Goal: Find specific page/section: Find specific page/section

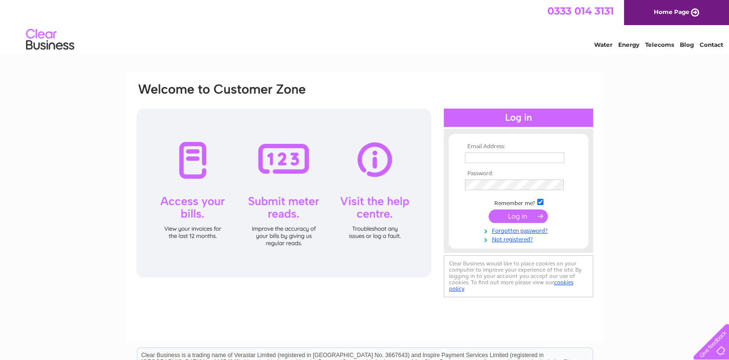
type input "johnqstewart@btconnect.com"
click at [511, 214] on input "submit" at bounding box center [518, 215] width 59 height 13
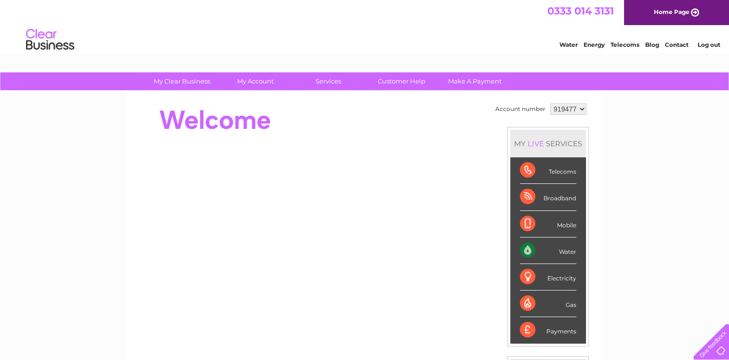
click at [532, 250] on div "Water" at bounding box center [548, 250] width 56 height 27
click at [525, 251] on div "Water" at bounding box center [548, 250] width 56 height 27
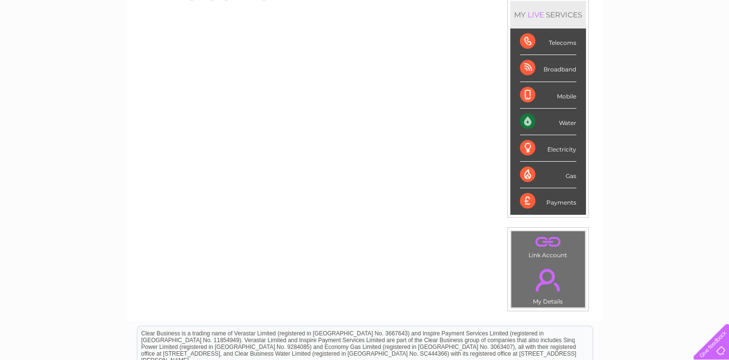
scroll to position [145, 0]
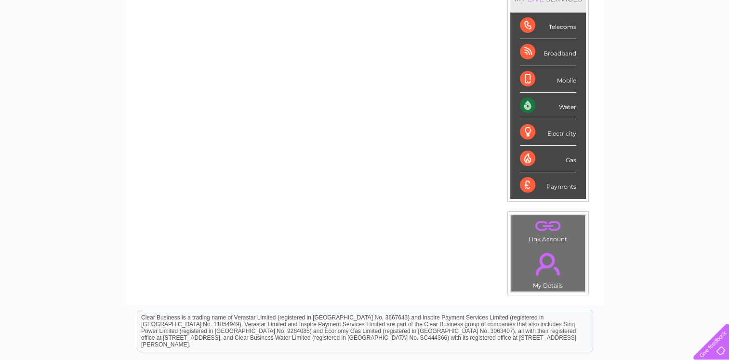
click at [526, 99] on div "Water" at bounding box center [548, 106] width 56 height 27
click at [567, 103] on div "Water" at bounding box center [548, 106] width 56 height 27
click at [528, 104] on div "Water" at bounding box center [548, 106] width 56 height 27
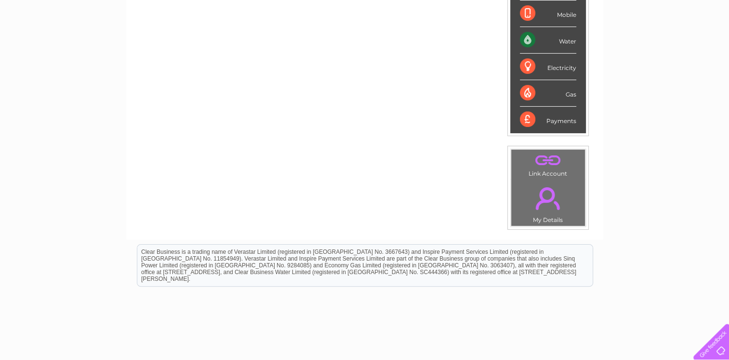
scroll to position [163, 0]
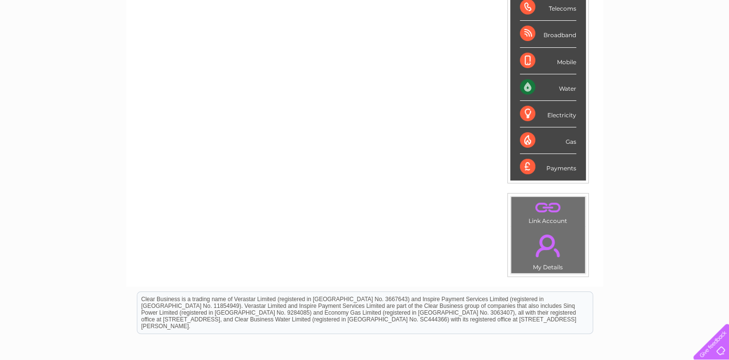
click at [563, 226] on td ". My Details" at bounding box center [548, 249] width 75 height 47
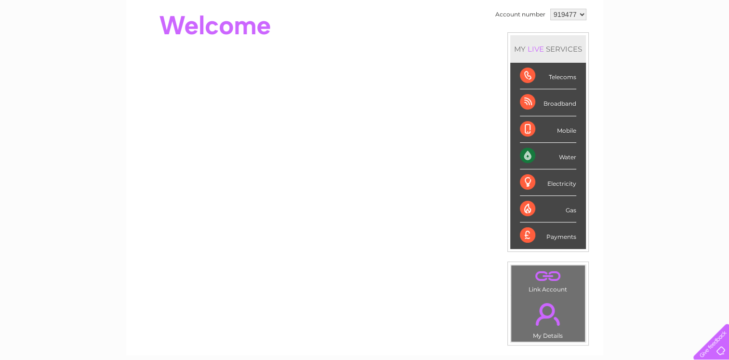
scroll to position [0, 0]
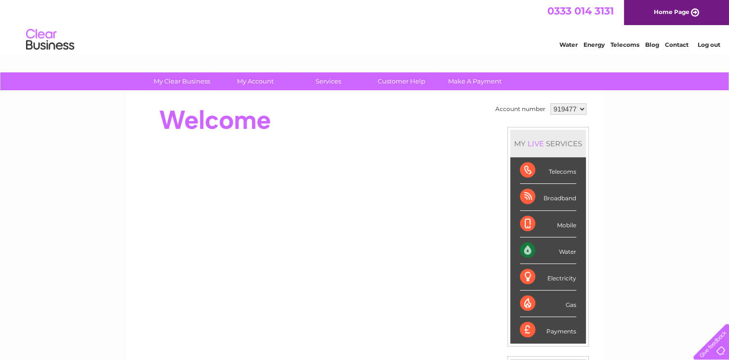
click at [581, 106] on select "919477" at bounding box center [569, 109] width 36 height 12
click at [526, 248] on div "Water" at bounding box center [548, 250] width 56 height 27
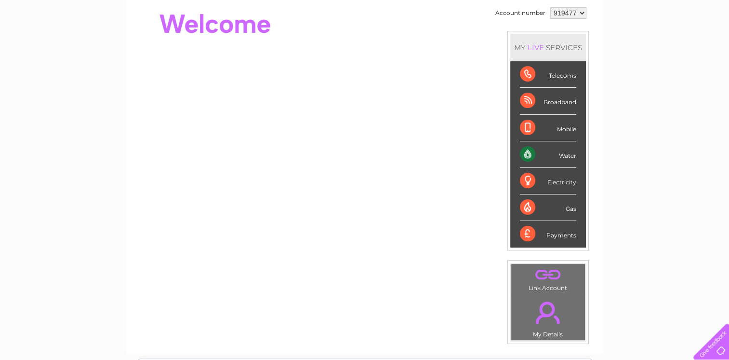
scroll to position [96, 0]
click at [527, 153] on div "Water" at bounding box center [548, 154] width 56 height 27
click at [568, 149] on div "Water" at bounding box center [548, 154] width 56 height 27
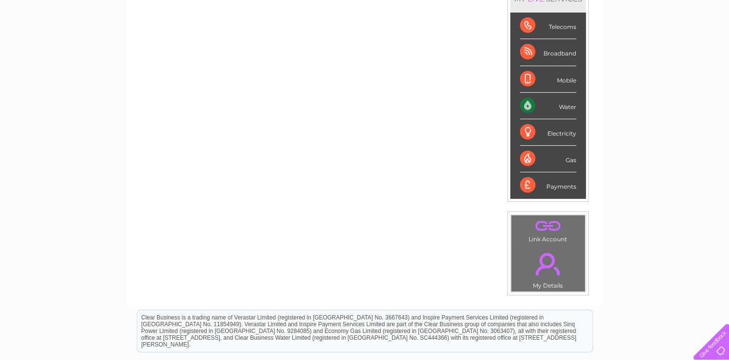
scroll to position [0, 0]
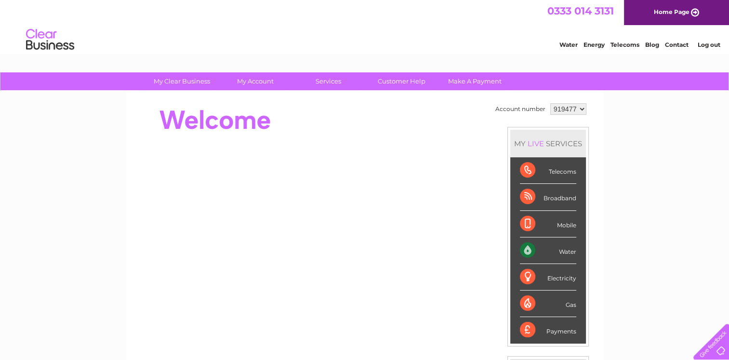
click at [536, 146] on div "LIVE" at bounding box center [536, 143] width 20 height 9
click at [515, 146] on div "MY LIVE SERVICES" at bounding box center [549, 143] width 76 height 27
click at [523, 248] on div "Water" at bounding box center [548, 250] width 56 height 27
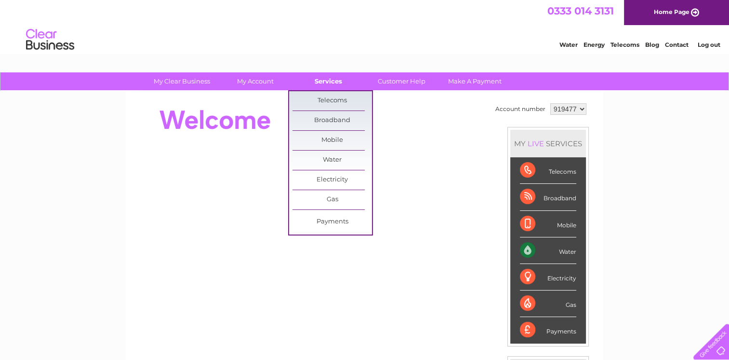
click at [325, 76] on link "Services" at bounding box center [329, 81] width 80 height 18
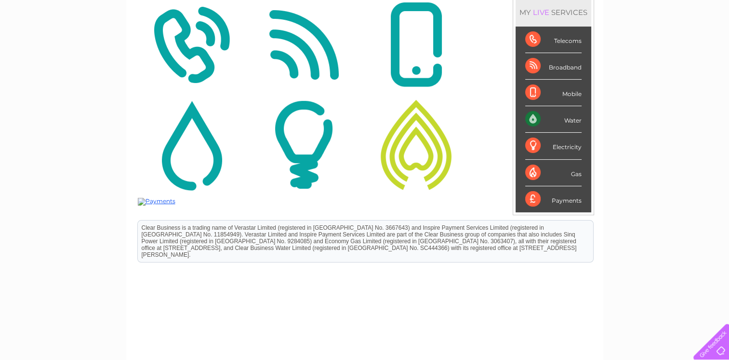
scroll to position [145, 0]
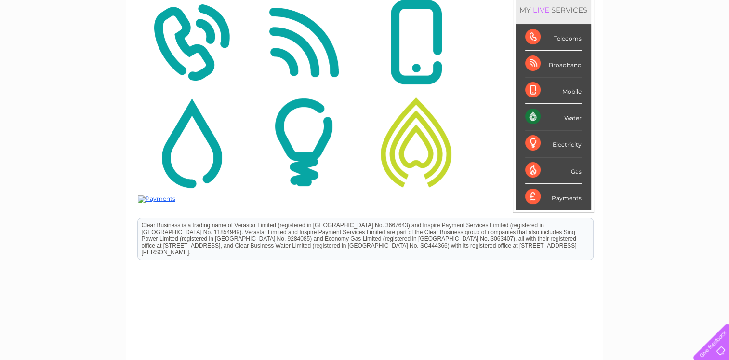
click at [531, 115] on div "Water" at bounding box center [554, 117] width 56 height 27
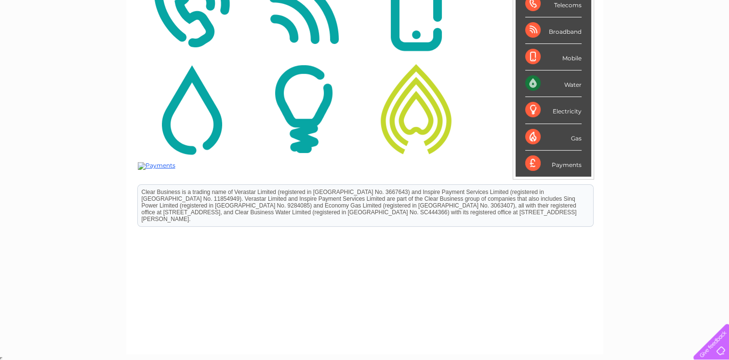
scroll to position [0, 0]
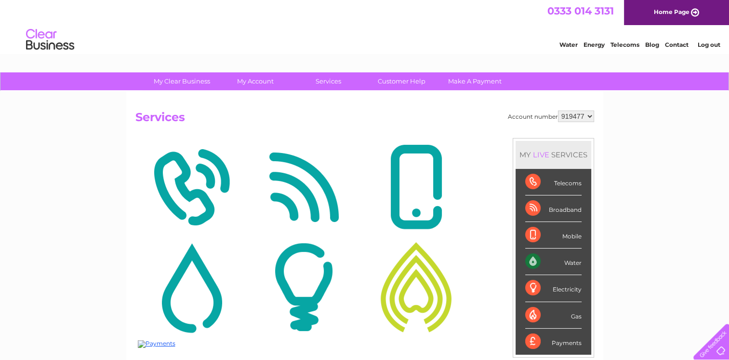
click at [565, 43] on link "Water" at bounding box center [569, 44] width 18 height 7
